Goal: Task Accomplishment & Management: Use online tool/utility

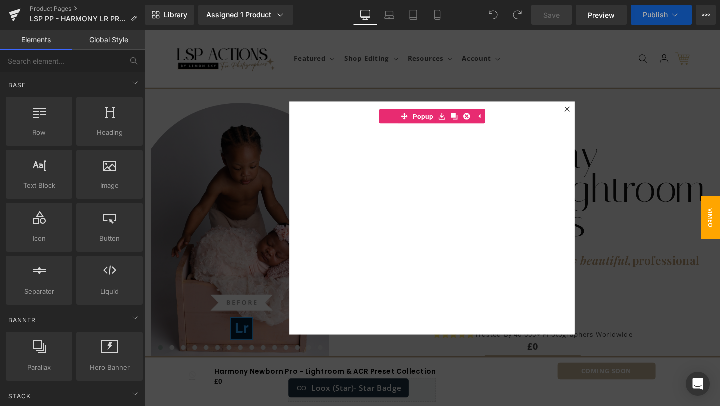
click at [603, 119] on div at bounding box center [446, 227] width 605 height 395
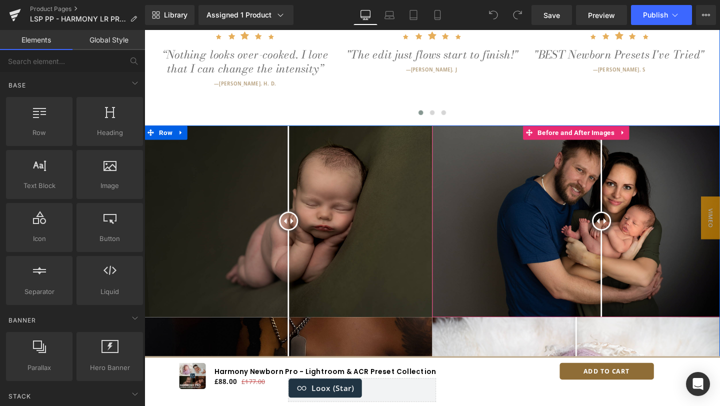
scroll to position [561, 0]
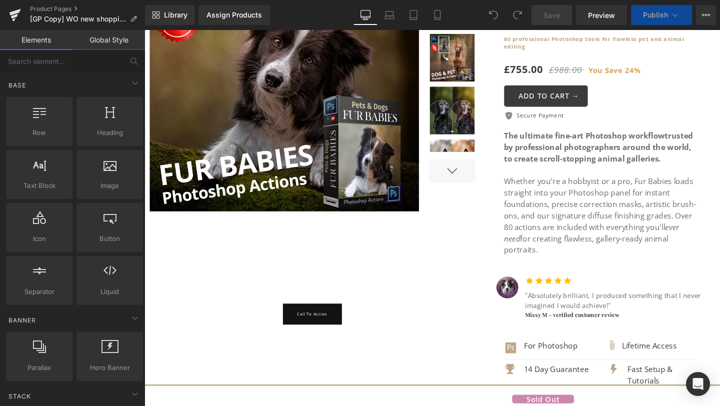
scroll to position [192, 0]
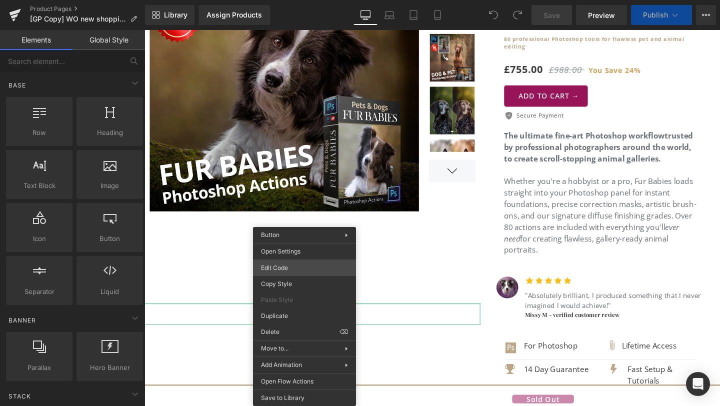
click at [293, 0] on div "You are previewing how the will restyle your page. You can not edit Elements in…" at bounding box center [360, 0] width 720 height 0
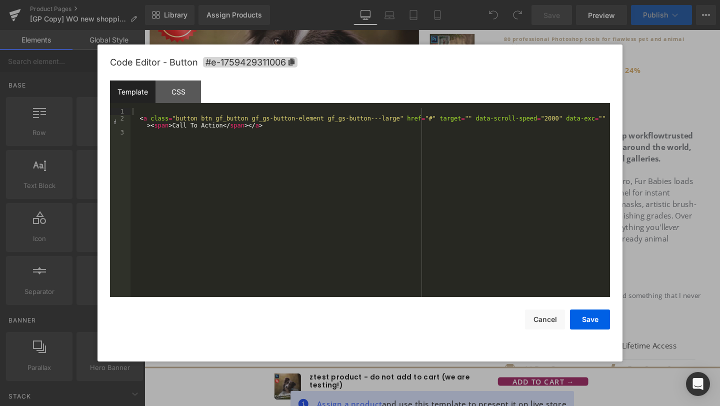
click at [366, 76] on div "Code Editor - Button #e-1759429311006" at bounding box center [360, 62] width 500 height 36
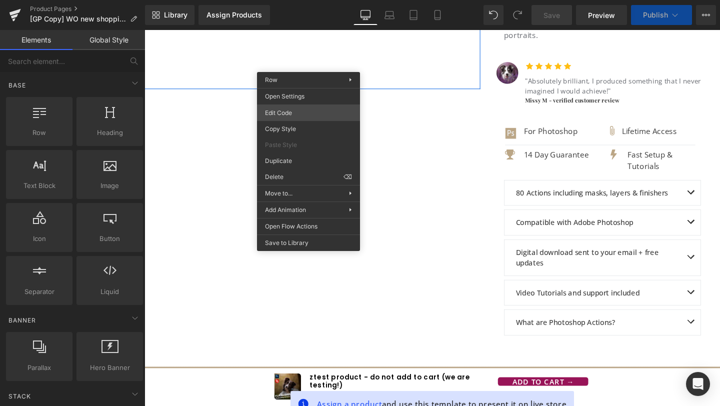
scroll to position [435, 0]
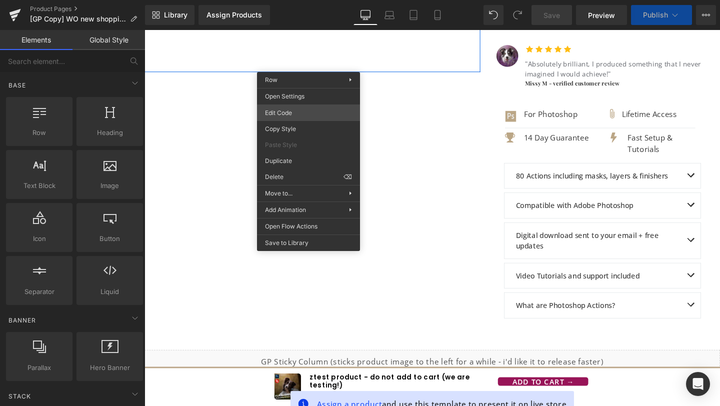
click at [289, 0] on div "You are previewing how the will restyle your page. You can not edit Elements in…" at bounding box center [360, 0] width 720 height 0
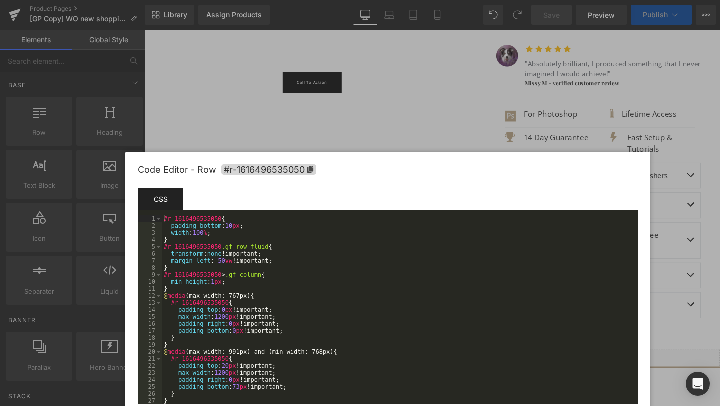
drag, startPoint x: 411, startPoint y: 62, endPoint x: 439, endPoint y: 170, distance: 111.6
click at [439, 170] on div "Code Editor - Row #r-1616496535050" at bounding box center [388, 170] width 500 height 36
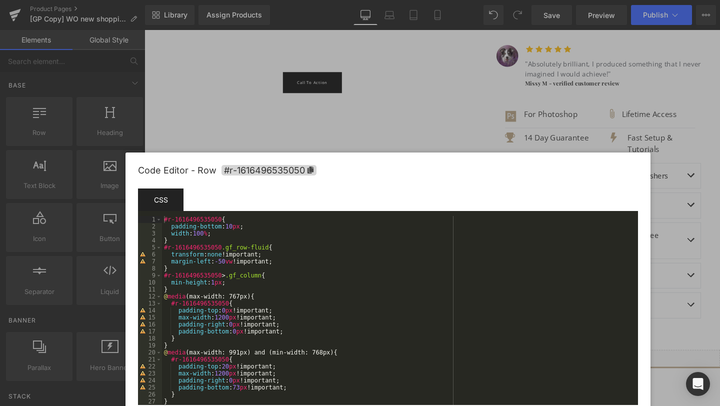
click at [163, 217] on div "#r-1616496535050 { padding-bottom : 10 px ; width : 100 % ; } #r-1616496535050 …" at bounding box center [398, 317] width 472 height 203
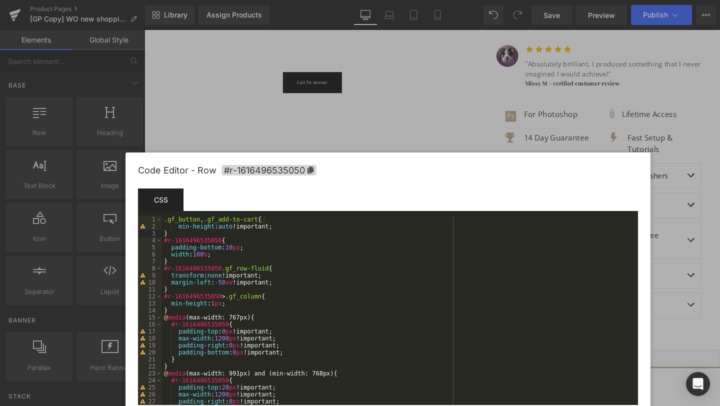
drag, startPoint x: 244, startPoint y: 166, endPoint x: 252, endPoint y: 195, distance: 30.4
click at [244, 166] on span "#r-1616496535050" at bounding box center [268, 170] width 95 height 10
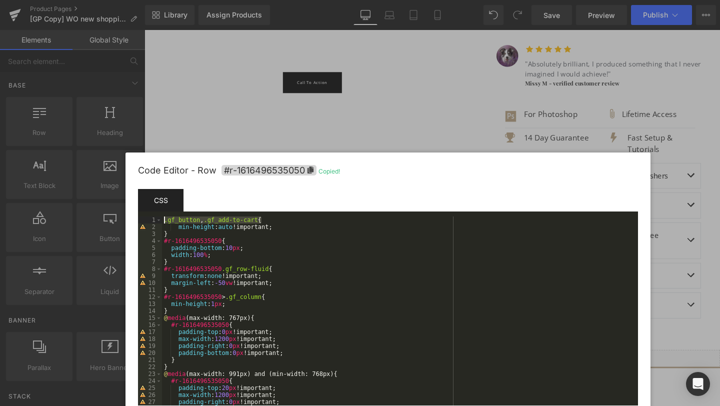
drag, startPoint x: 262, startPoint y: 219, endPoint x: 140, endPoint y: 220, distance: 122.5
click at [140, 220] on pre "1 2 3 4 5 6 7 8 9 10 11 12 13 14 15 16 17 18 19 20 21 22 23 24 25 26 27 28 .gf_…" at bounding box center [388, 310] width 500 height 189
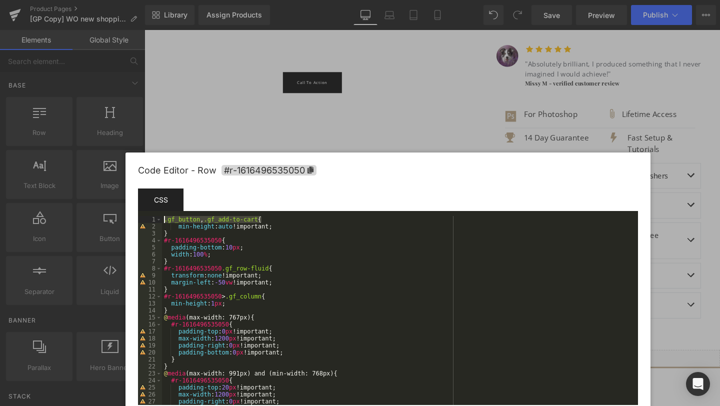
paste textarea
type textarea "button"
click at [305, 252] on div "#r-1616496535050 .button { min-height : auto !important; } #r-1616496535050 { p…" at bounding box center [398, 317] width 472 height 203
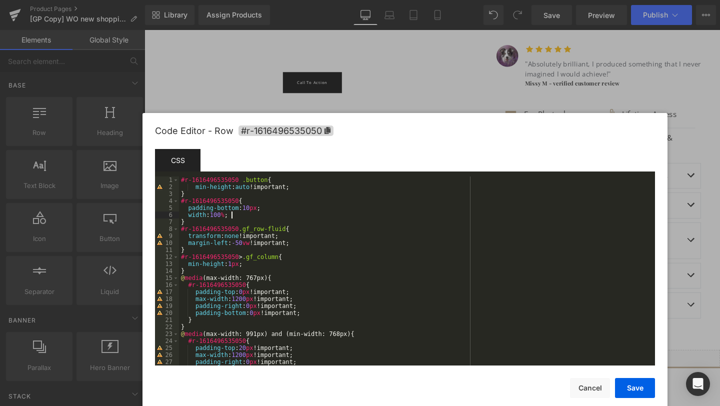
drag, startPoint x: 457, startPoint y: 175, endPoint x: 474, endPoint y: 135, distance: 43.0
click at [474, 135] on div "Code Editor - Row #r-1616496535050" at bounding box center [405, 131] width 500 height 36
click at [638, 392] on button "Save" at bounding box center [635, 388] width 40 height 20
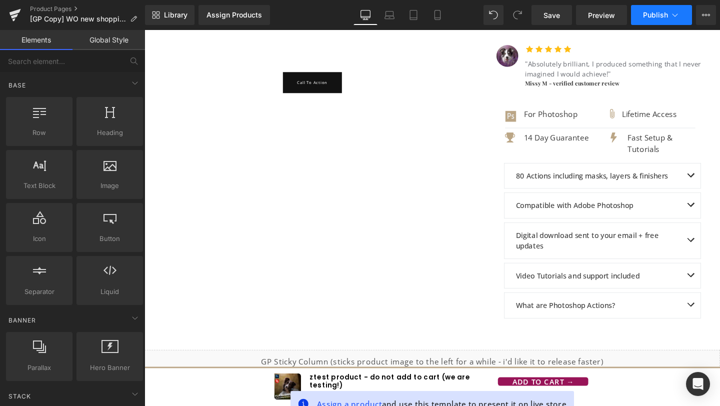
click at [652, 14] on span "Publish" at bounding box center [655, 15] width 25 height 8
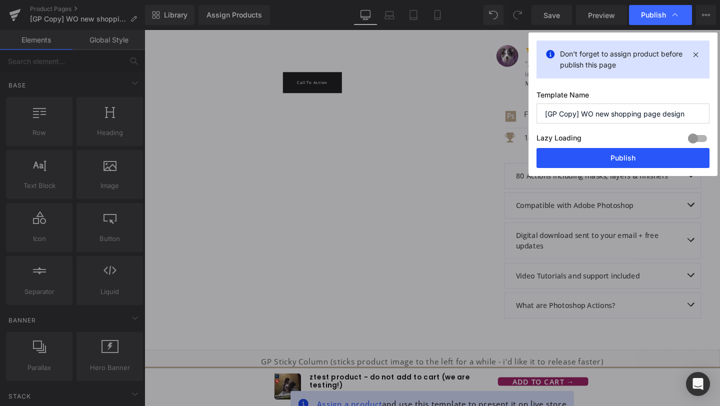
click at [612, 157] on button "Publish" at bounding box center [622, 158] width 173 height 20
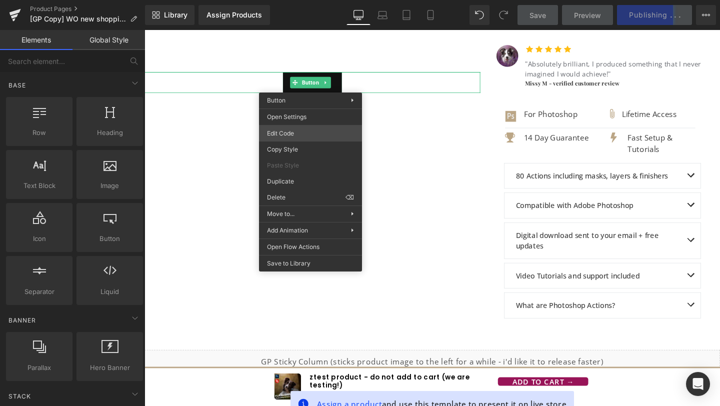
click at [305, 0] on div "You are previewing how the will restyle your page. You can not edit Elements in…" at bounding box center [360, 0] width 720 height 0
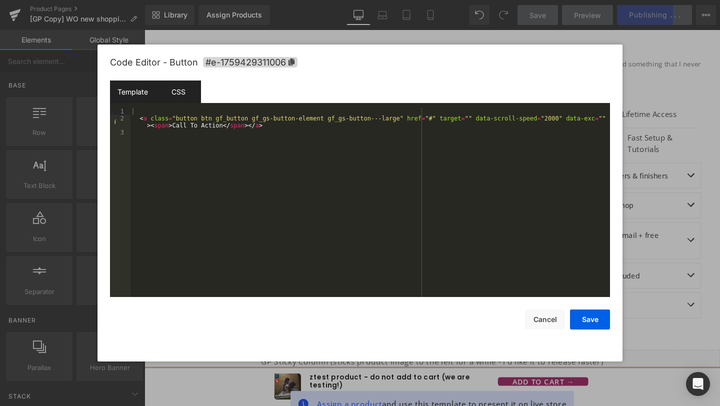
click at [176, 93] on div "CSS" at bounding box center [177, 91] width 45 height 22
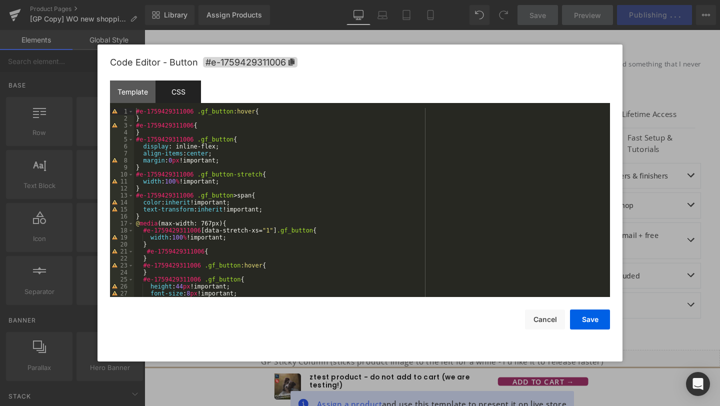
click at [719, 157] on div at bounding box center [360, 203] width 720 height 406
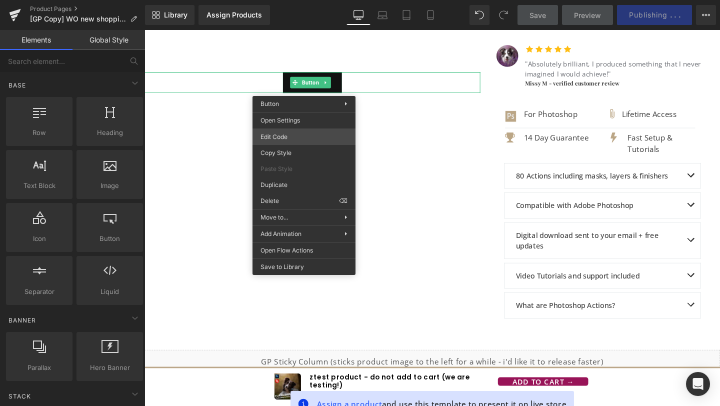
click at [291, 0] on div "You are previewing how the will restyle your page. You can not edit Elements in…" at bounding box center [360, 0] width 720 height 0
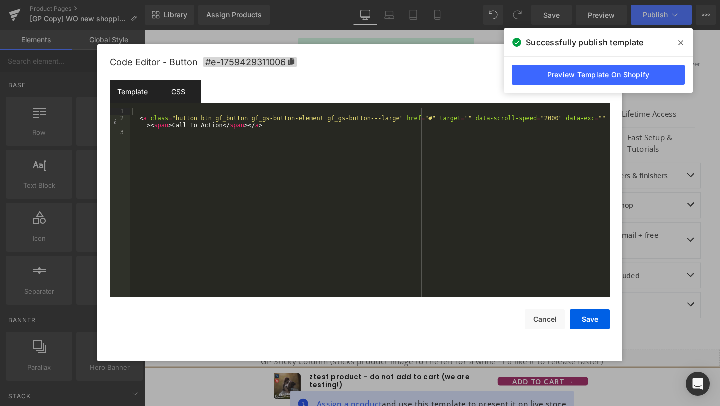
click at [178, 92] on div "CSS" at bounding box center [177, 91] width 45 height 22
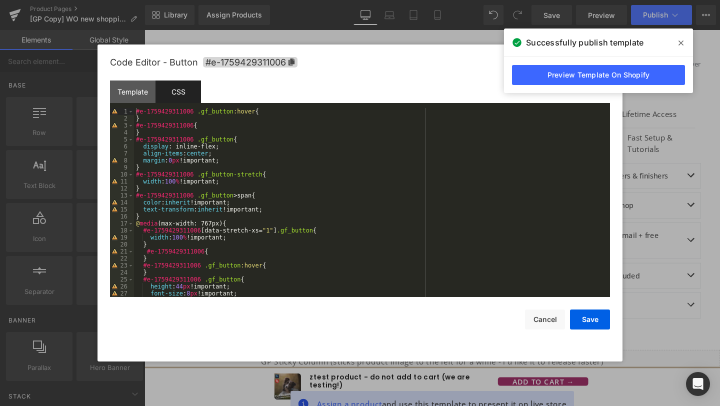
scroll to position [0, 0]
click at [152, 121] on div "#e-1759429311006 .gf_button :hover { } #e-1759429311006 { } #e-1759429311006 .g…" at bounding box center [370, 209] width 472 height 203
click at [135, 109] on div "#e-1759429311006 .gf_button :hover { } #e-1759429311006 { } #e-1759429311006 .g…" at bounding box center [370, 209] width 472 height 203
click at [683, 151] on div at bounding box center [360, 203] width 720 height 406
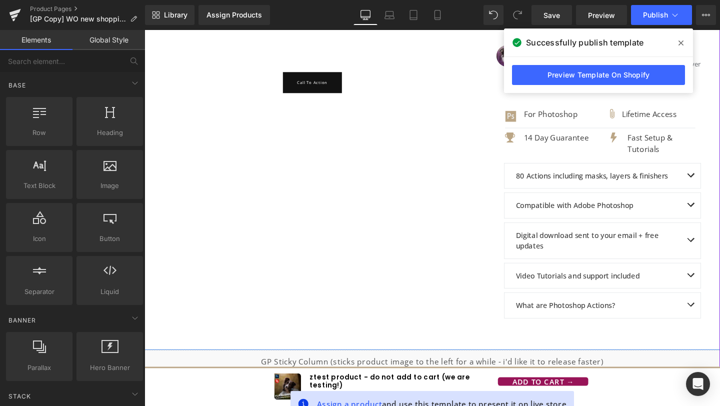
click at [144, 30] on div at bounding box center [144, 30] width 0 height 0
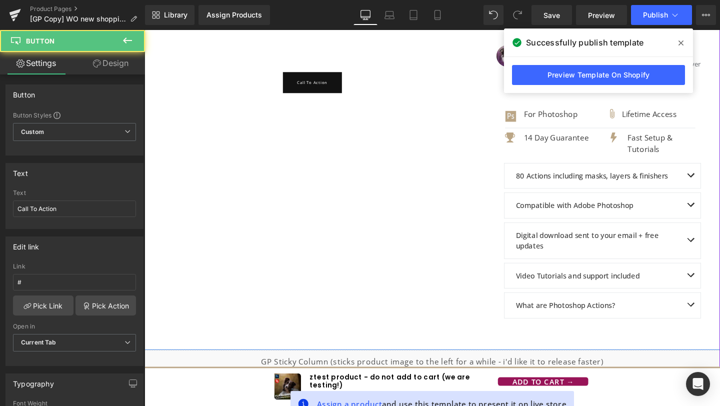
click at [388, 134] on div "SALE 24 % (P) Image" at bounding box center [446, 24] width 605 height 684
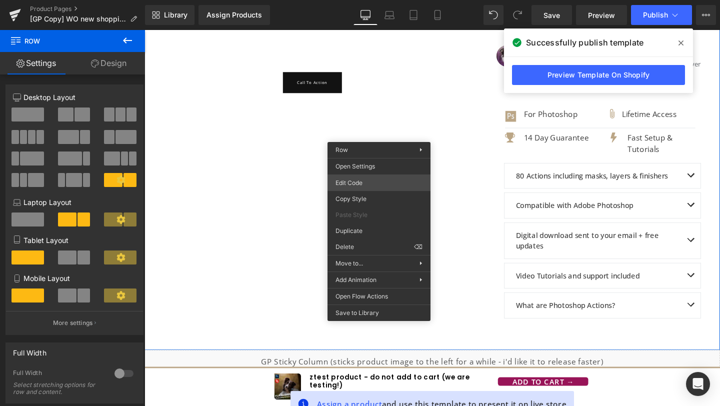
click at [352, 0] on div "You are previewing how the will restyle your page. You can not edit Elements in…" at bounding box center [360, 0] width 720 height 0
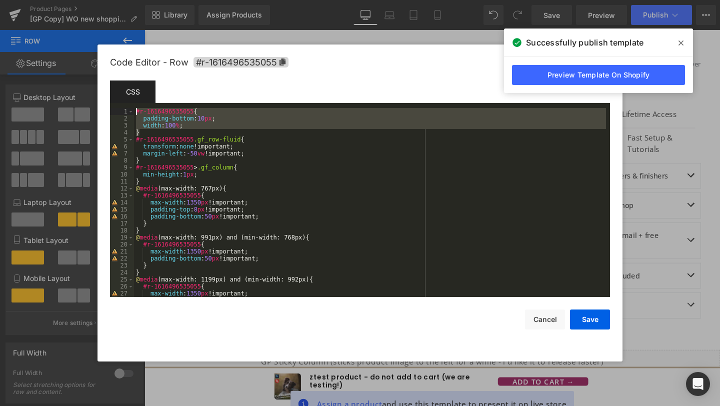
drag, startPoint x: 147, startPoint y: 132, endPoint x: 100, endPoint y: 106, distance: 53.7
click at [100, 106] on div "Code Editor - Row #r-1616496535055 Template CSS Script 1 2 3 4 5 6 7 8 9 10 11 …" at bounding box center [359, 202] width 525 height 317
drag, startPoint x: 206, startPoint y: 131, endPoint x: 587, endPoint y: 48, distance: 390.5
click at [208, 131] on div "#r-1616496535055 { padding-bottom : 10 px ; width : 100 % ; } #r-1616496535055 …" at bounding box center [370, 209] width 472 height 203
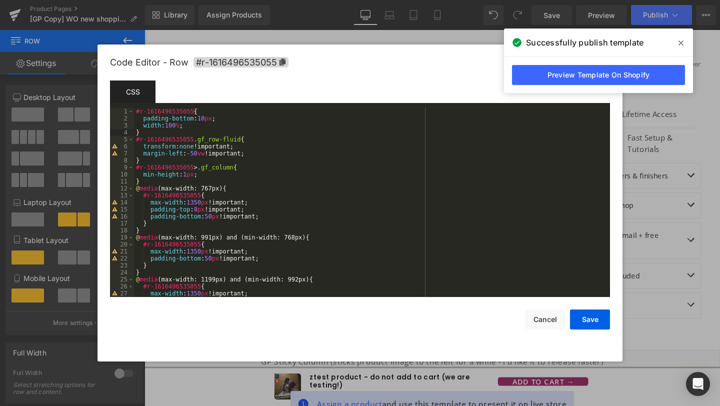
click at [684, 43] on span at bounding box center [681, 43] width 16 height 16
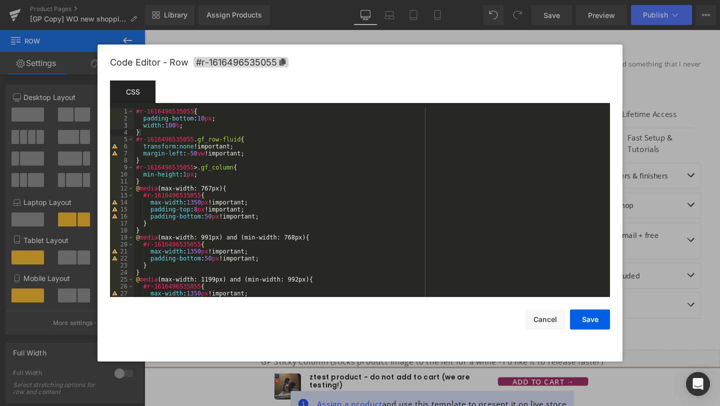
click at [691, 87] on div at bounding box center [360, 203] width 720 height 406
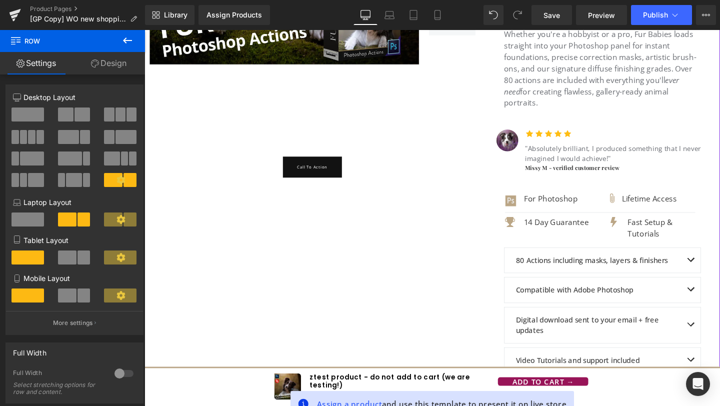
scroll to position [282, 0]
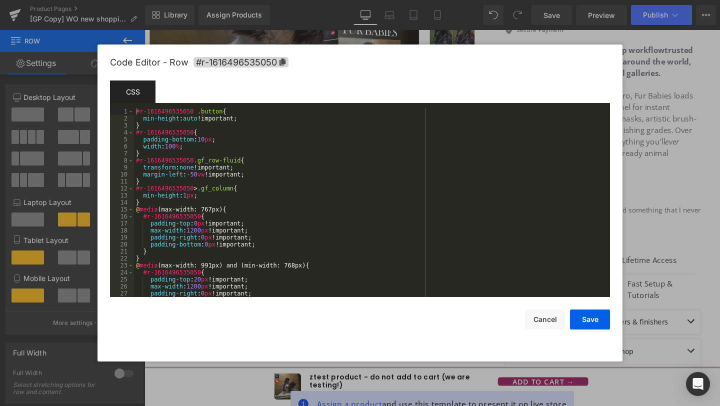
click at [279, 0] on div "You are previewing how the will restyle your page. You can not edit Elements in…" at bounding box center [360, 0] width 720 height 0
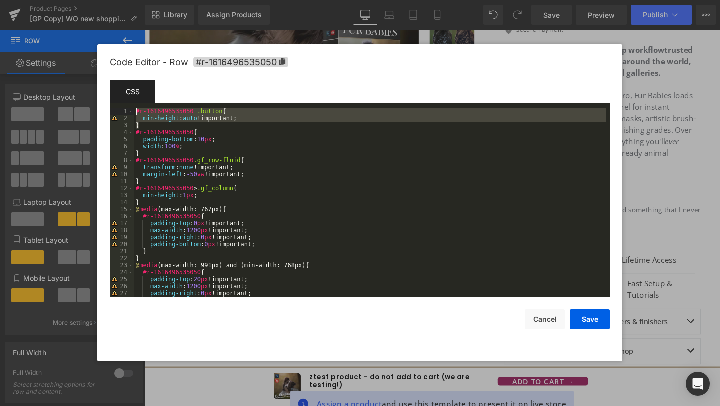
drag, startPoint x: 148, startPoint y: 127, endPoint x: 110, endPoint y: 104, distance: 44.7
click at [110, 104] on div "Template CSS Script 1 2 3 4 5 6 7 8 9 10 11 12 13 14 15 16 17 18 19 20 21 22 23…" at bounding box center [360, 188] width 500 height 216
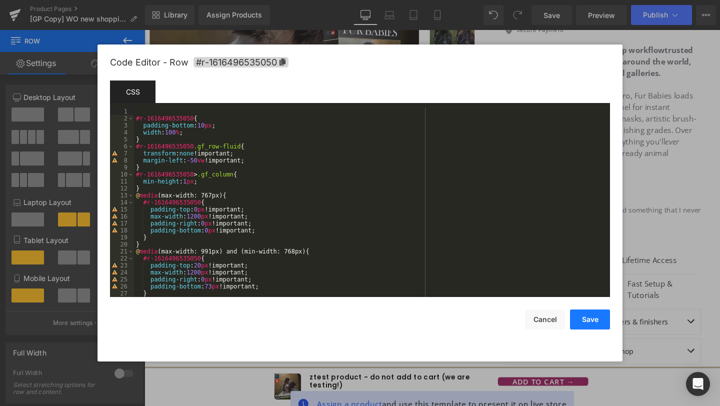
click at [585, 320] on button "Save" at bounding box center [590, 319] width 40 height 20
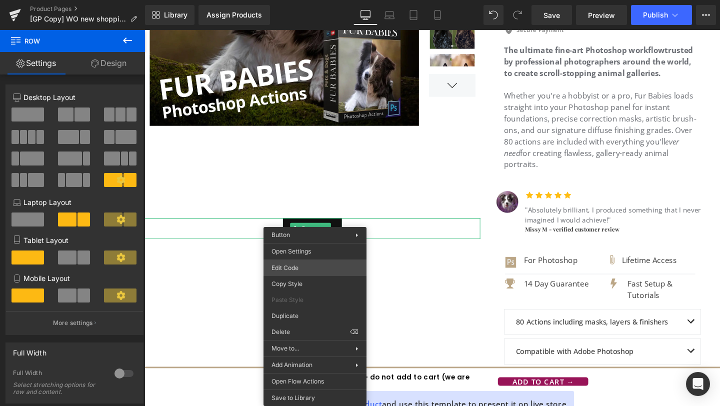
click at [289, 0] on div "You are previewing how the will restyle your page. You can not edit Elements in…" at bounding box center [360, 0] width 720 height 0
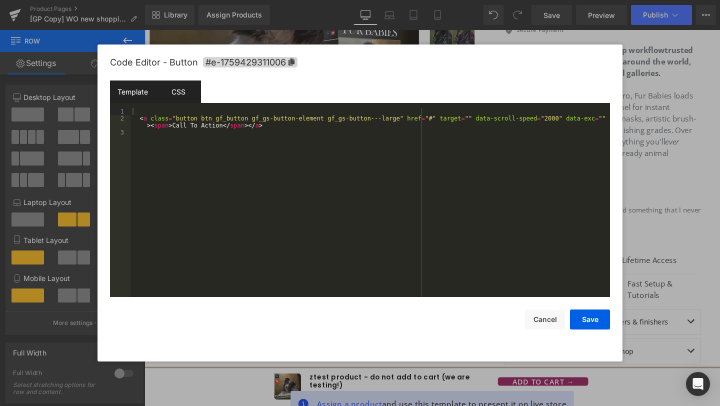
click at [184, 98] on div "CSS" at bounding box center [177, 91] width 45 height 22
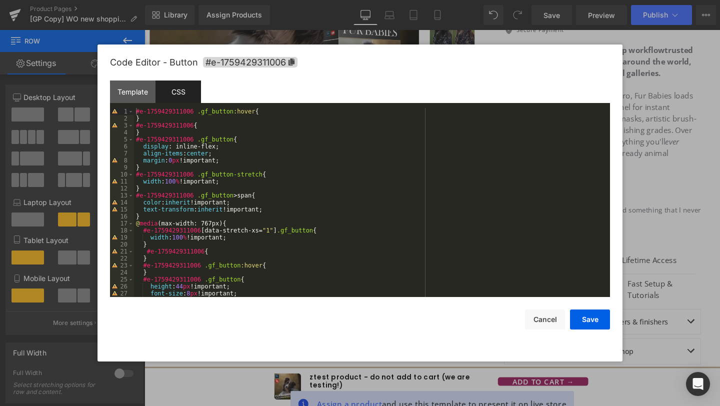
click at [137, 109] on div "#e-1759429311006 .gf_button :hover { } #e-1759429311006 { } #e-1759429311006 .g…" at bounding box center [370, 209] width 472 height 203
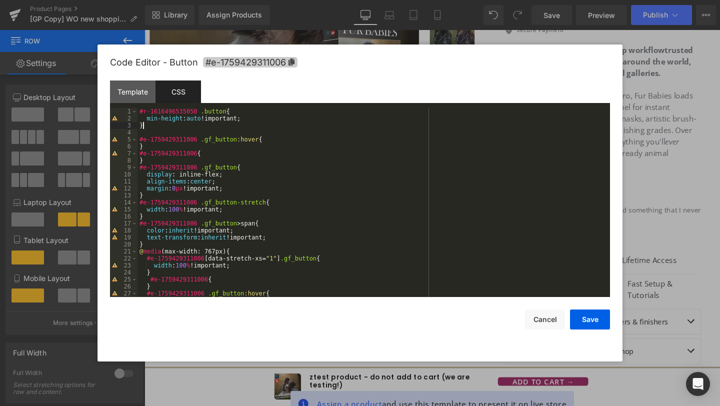
click at [247, 60] on span "#e-1759429311006" at bounding box center [250, 62] width 94 height 10
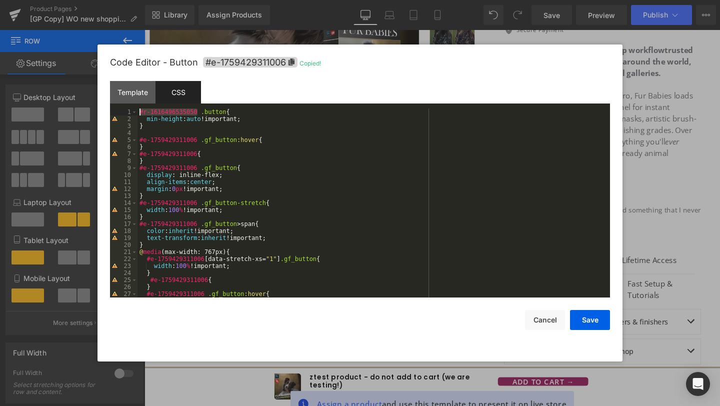
drag, startPoint x: 196, startPoint y: 109, endPoint x: 98, endPoint y: 105, distance: 98.6
click at [98, 105] on div "Code Editor - Button #e-1759429311006 Copied! Template CSS 1 2 3 < a class = "b…" at bounding box center [359, 202] width 525 height 317
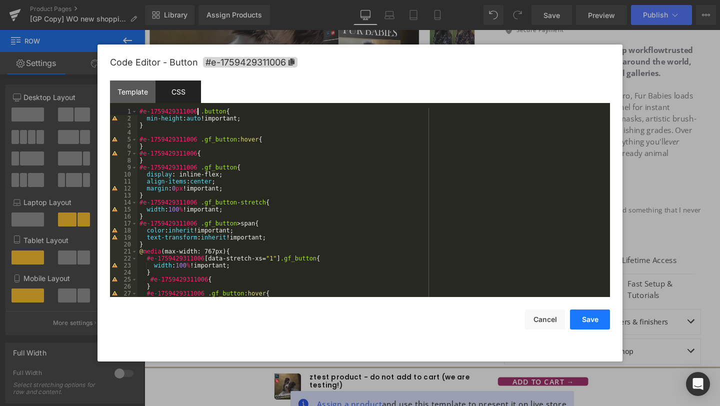
click at [585, 319] on button "Save" at bounding box center [590, 319] width 40 height 20
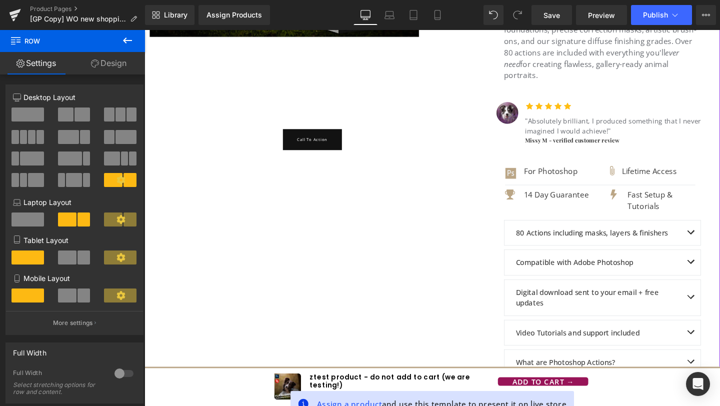
scroll to position [378, 0]
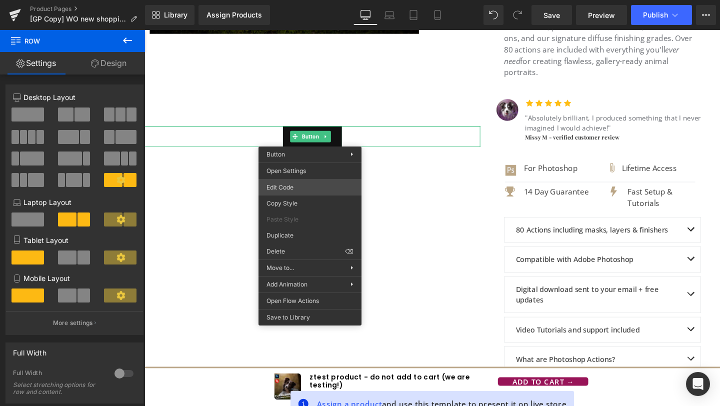
click at [297, 0] on div "You are previewing how the will restyle your page. You can not edit Elements in…" at bounding box center [360, 0] width 720 height 0
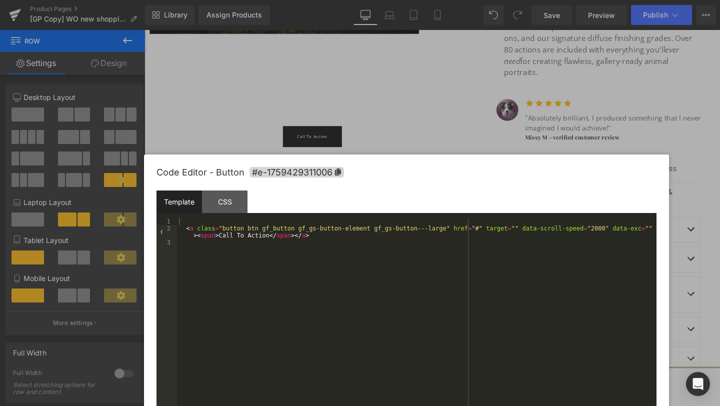
drag, startPoint x: 423, startPoint y: 147, endPoint x: 434, endPoint y: 181, distance: 35.7
click at [434, 180] on div "Code Editor - Button #e-1759429311006" at bounding box center [406, 172] width 500 height 36
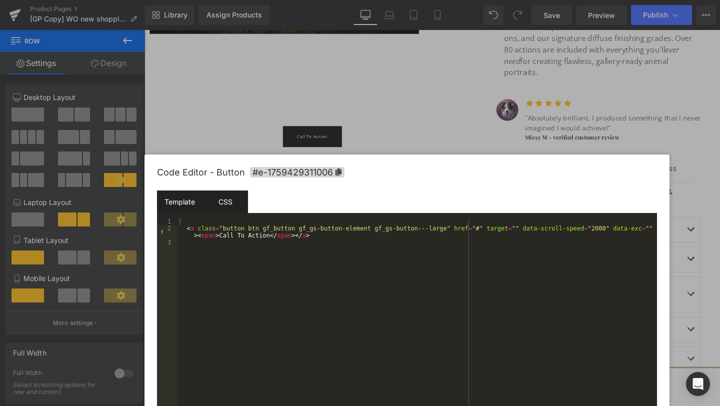
click at [214, 202] on div "CSS" at bounding box center [224, 201] width 45 height 22
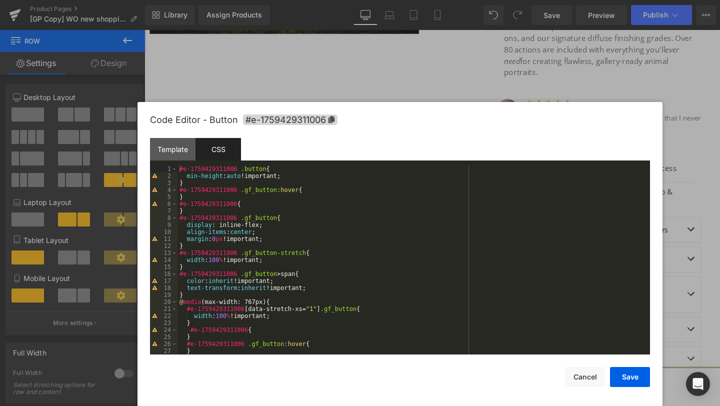
drag, startPoint x: 583, startPoint y: 178, endPoint x: 576, endPoint y: 119, distance: 59.4
click at [576, 119] on div "Code Editor - Button #e-1759429311006" at bounding box center [400, 120] width 500 height 36
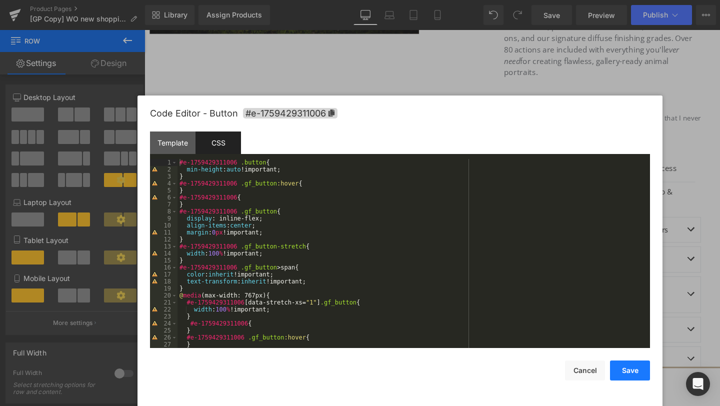
drag, startPoint x: 632, startPoint y: 376, endPoint x: 513, endPoint y: 332, distance: 126.2
click at [632, 376] on button "Save" at bounding box center [630, 370] width 40 height 20
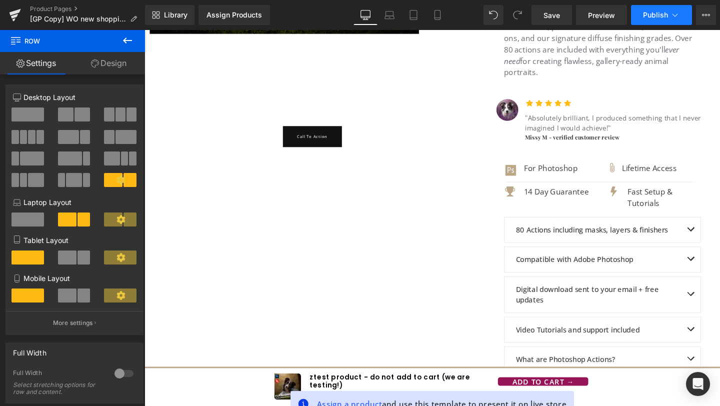
click at [658, 18] on span "Publish" at bounding box center [655, 15] width 25 height 8
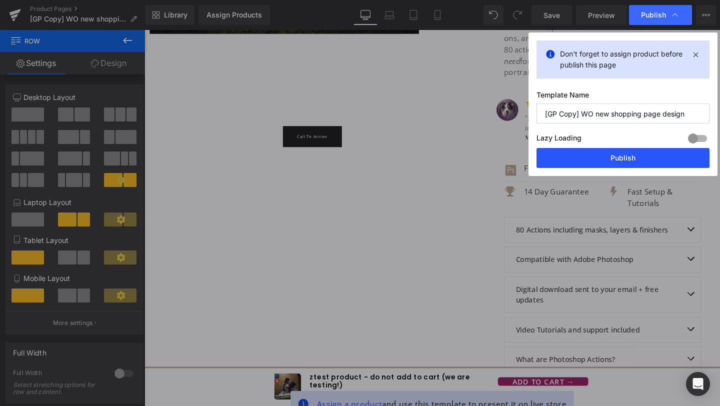
click at [585, 162] on button "Publish" at bounding box center [622, 158] width 173 height 20
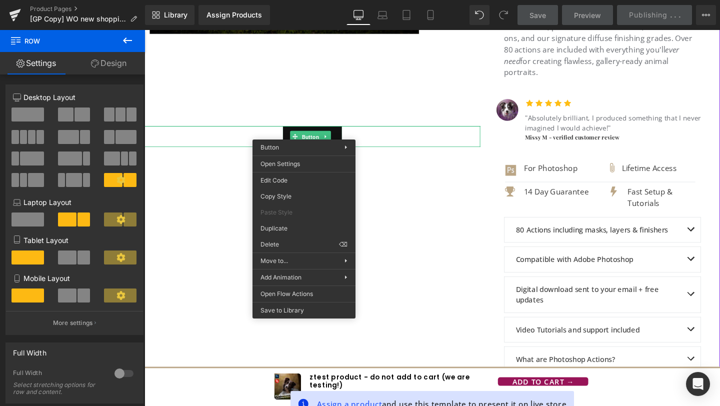
drag, startPoint x: 309, startPoint y: 132, endPoint x: 431, endPoint y: 225, distance: 153.4
click at [283, 0] on div "You are previewing how the will restyle your page. You can not edit Elements in…" at bounding box center [360, 0] width 720 height 0
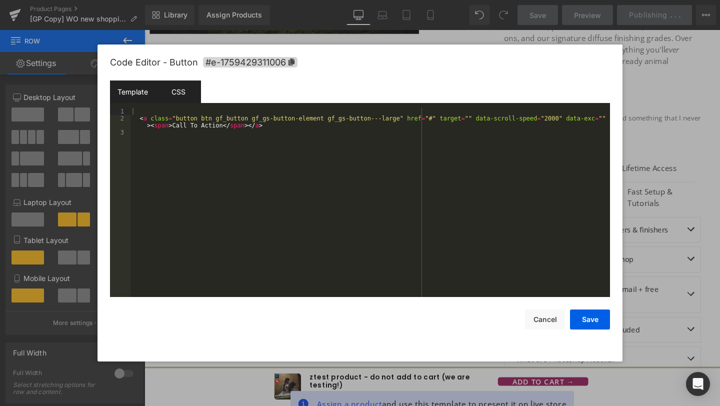
click at [173, 95] on div "CSS" at bounding box center [177, 91] width 45 height 22
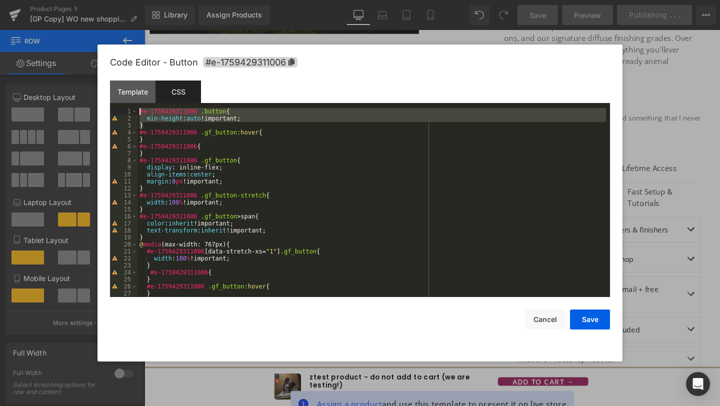
drag, startPoint x: 159, startPoint y: 126, endPoint x: 119, endPoint y: 108, distance: 43.9
click at [119, 108] on pre "1 2 3 4 5 6 7 8 9 10 11 12 13 14 15 16 17 18 19 20 21 22 23 24 25 26 27 28 #e-1…" at bounding box center [360, 202] width 500 height 189
click at [637, 71] on div at bounding box center [360, 203] width 720 height 406
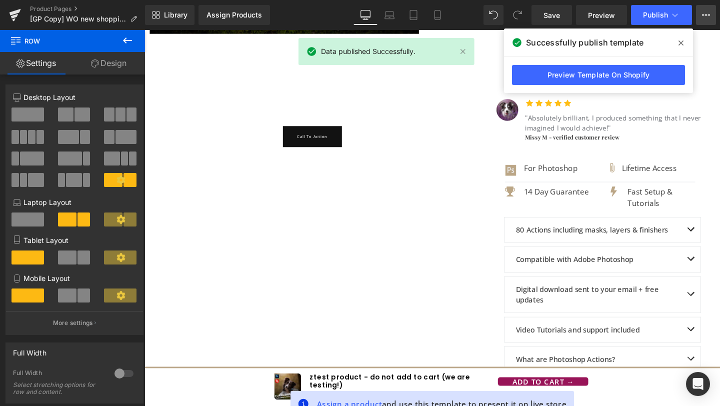
click at [708, 17] on icon at bounding box center [706, 15] width 8 height 8
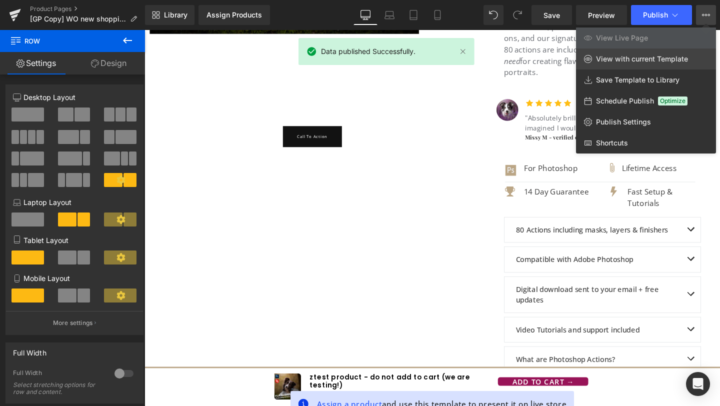
click at [602, 60] on span "View with current Template" at bounding box center [642, 58] width 92 height 9
